Goal: Transaction & Acquisition: Purchase product/service

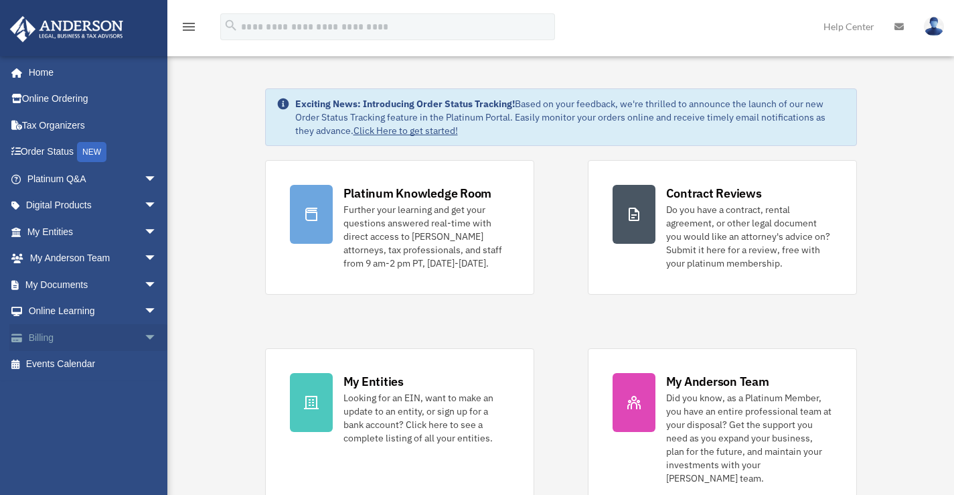
click at [31, 335] on link "Billing arrow_drop_down" at bounding box center [93, 337] width 168 height 27
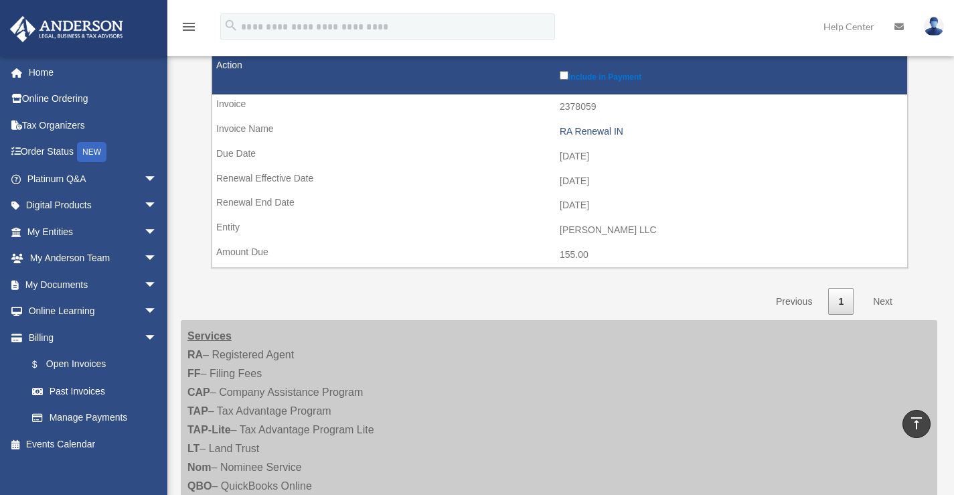
scroll to position [510, 0]
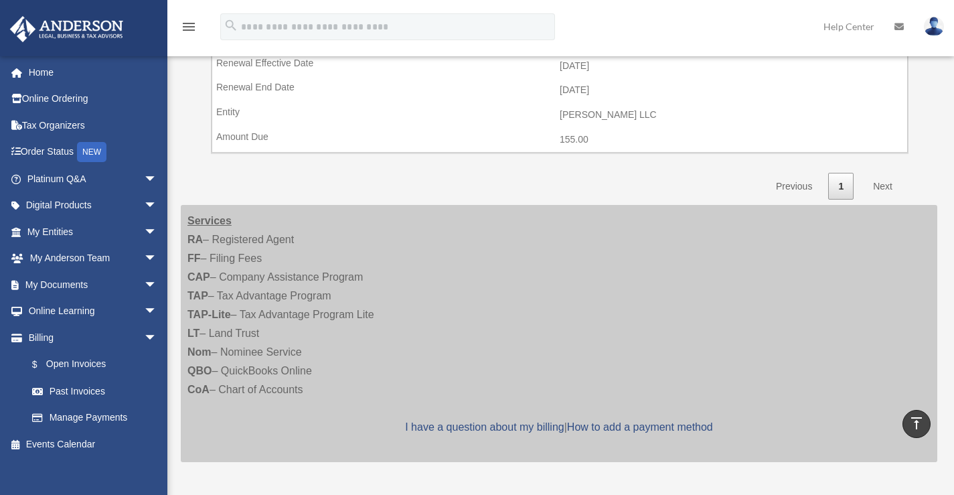
click at [882, 180] on link "Next" at bounding box center [883, 186] width 40 height 27
click at [881, 185] on link "Next" at bounding box center [883, 186] width 40 height 27
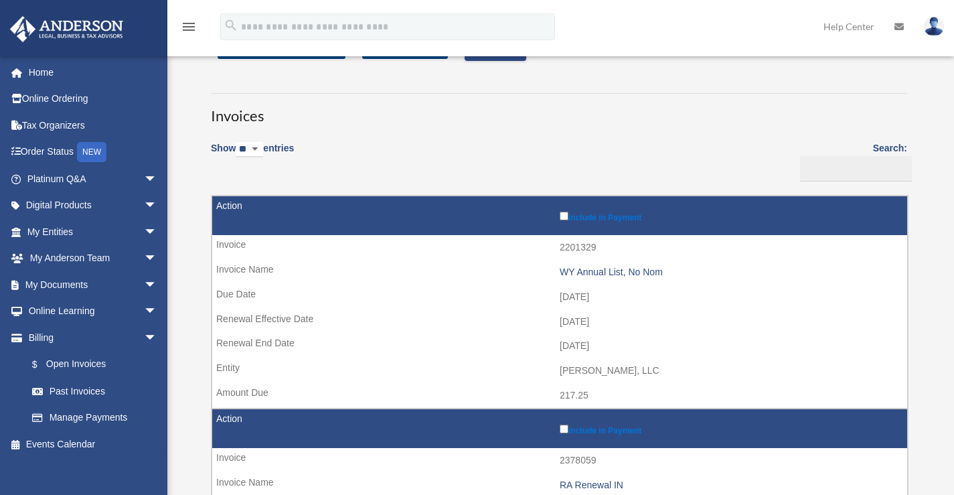
scroll to position [0, 0]
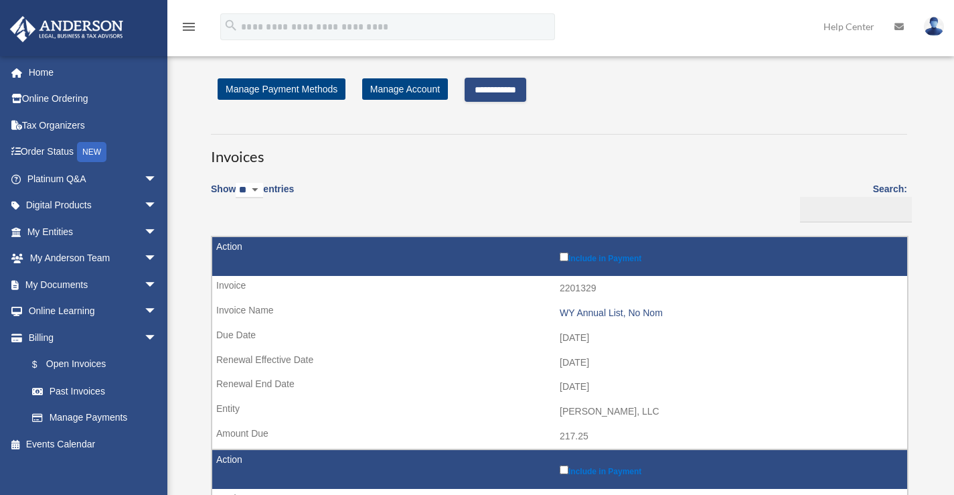
click at [518, 88] on input "**********" at bounding box center [496, 90] width 62 height 24
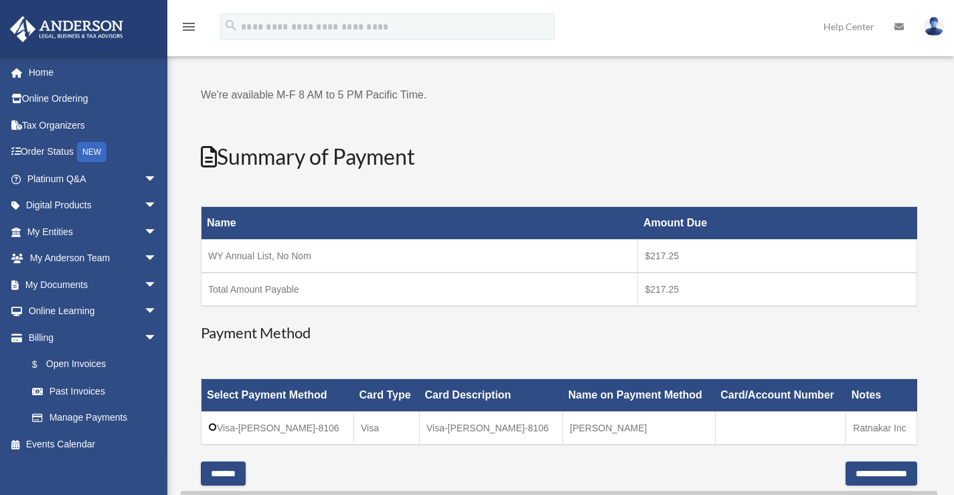
scroll to position [201, 0]
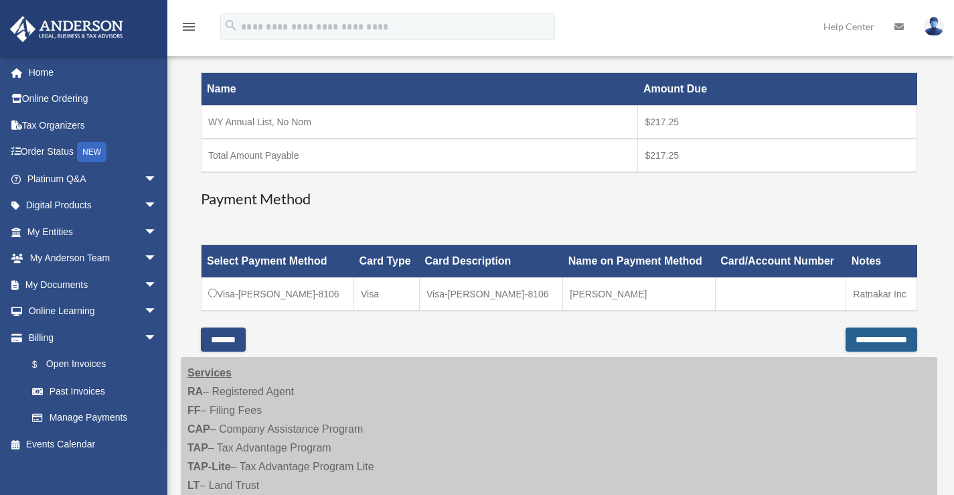
click at [866, 338] on input "**********" at bounding box center [882, 339] width 72 height 24
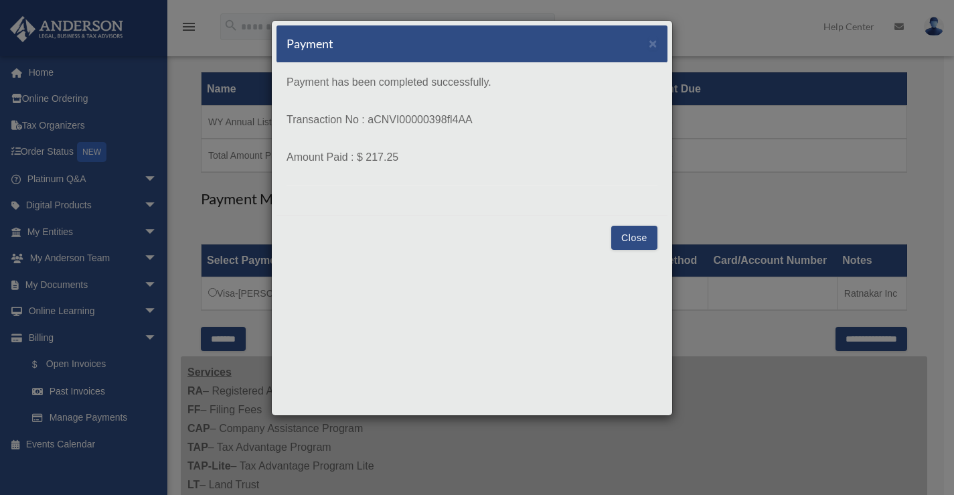
click at [636, 232] on button "Close" at bounding box center [634, 238] width 46 height 24
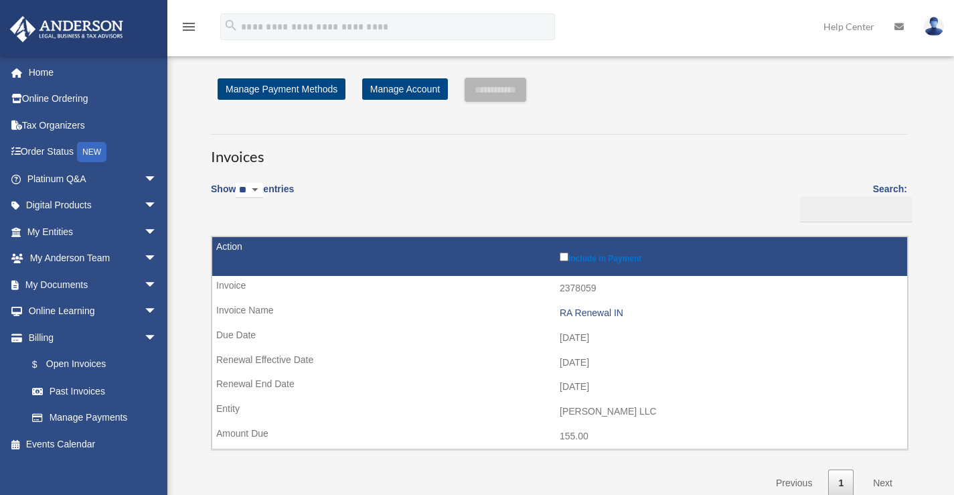
click at [932, 29] on img at bounding box center [934, 26] width 20 height 19
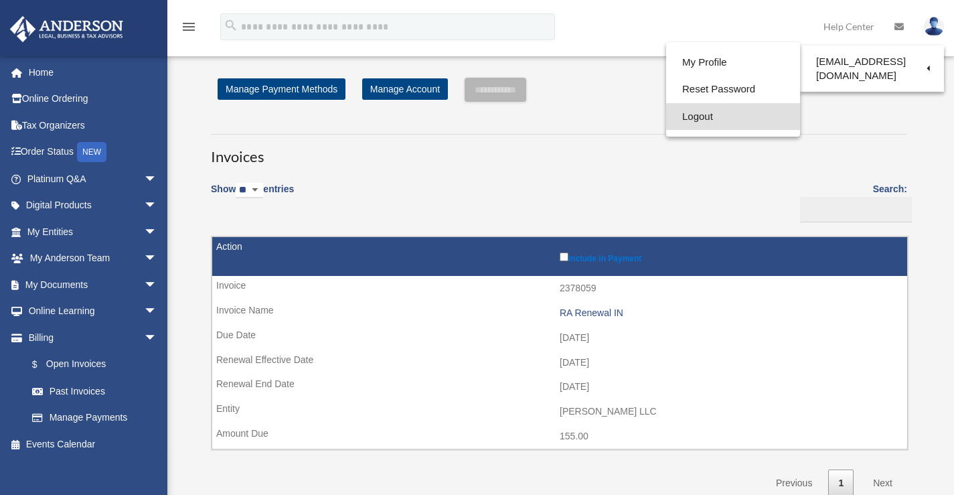
click at [684, 116] on link "Logout" at bounding box center [733, 116] width 134 height 27
